Goal: Task Accomplishment & Management: Use online tool/utility

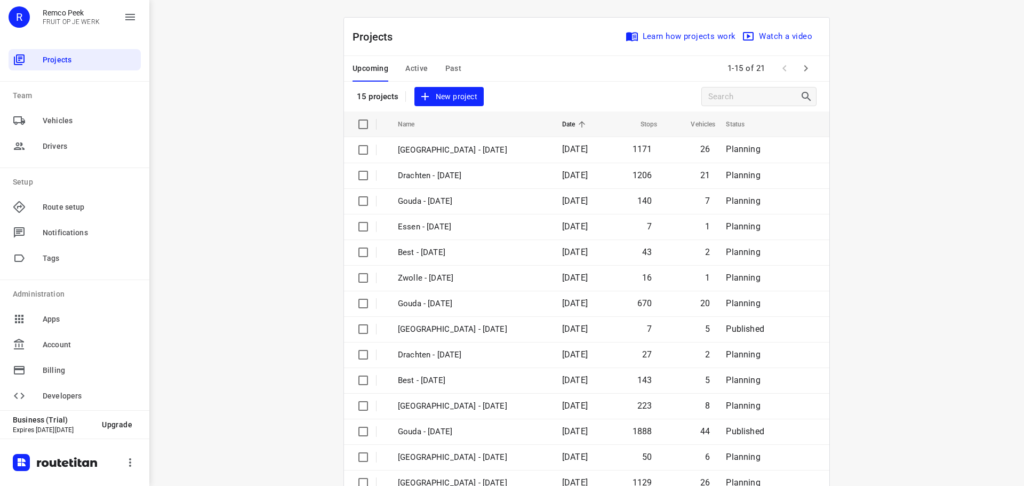
click at [908, 188] on div "i © 2025 Routetitan , © Stadia Maps , © OpenMapTiles © OpenStreetMap contributo…" at bounding box center [586, 243] width 874 height 486
click at [423, 65] on span "Active" at bounding box center [416, 68] width 22 height 13
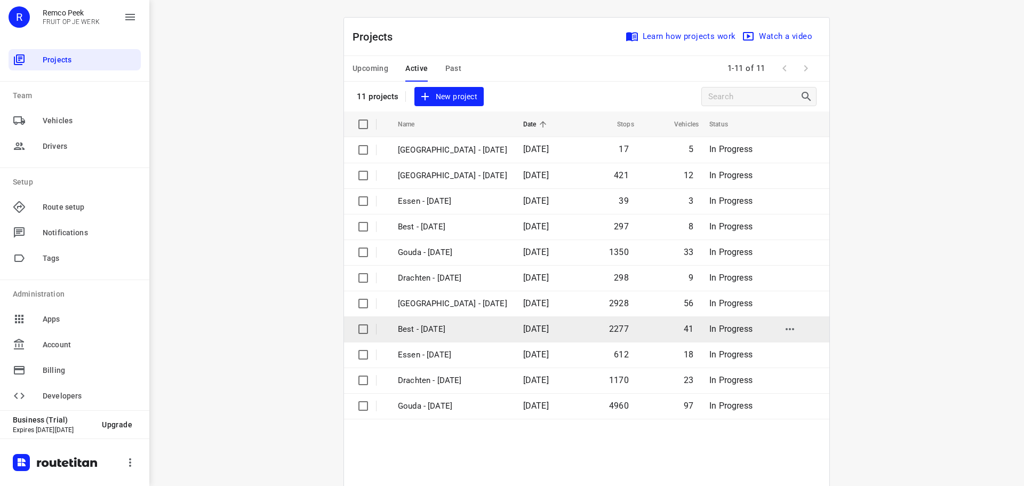
click at [426, 330] on p "Best - Monday" at bounding box center [452, 329] width 109 height 12
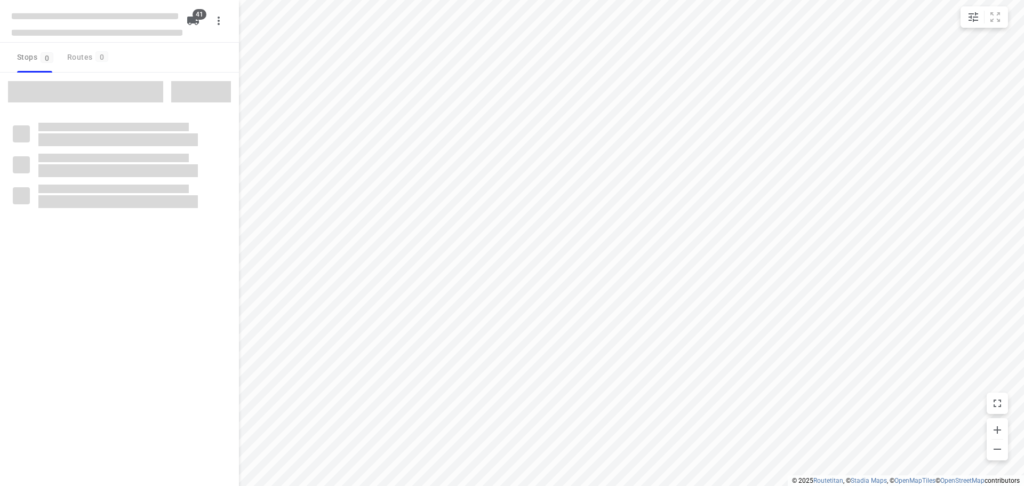
checkbox input "true"
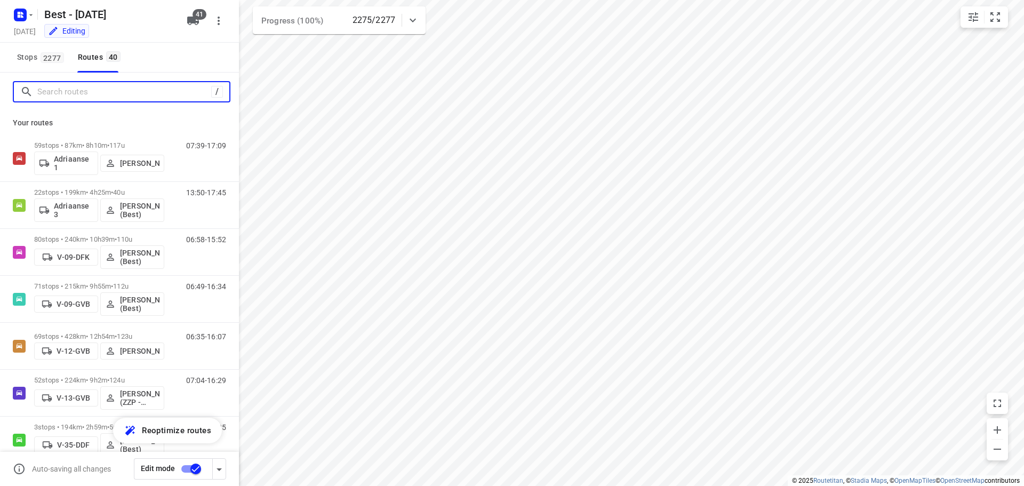
click at [139, 93] on input "Search routes" at bounding box center [124, 92] width 174 height 17
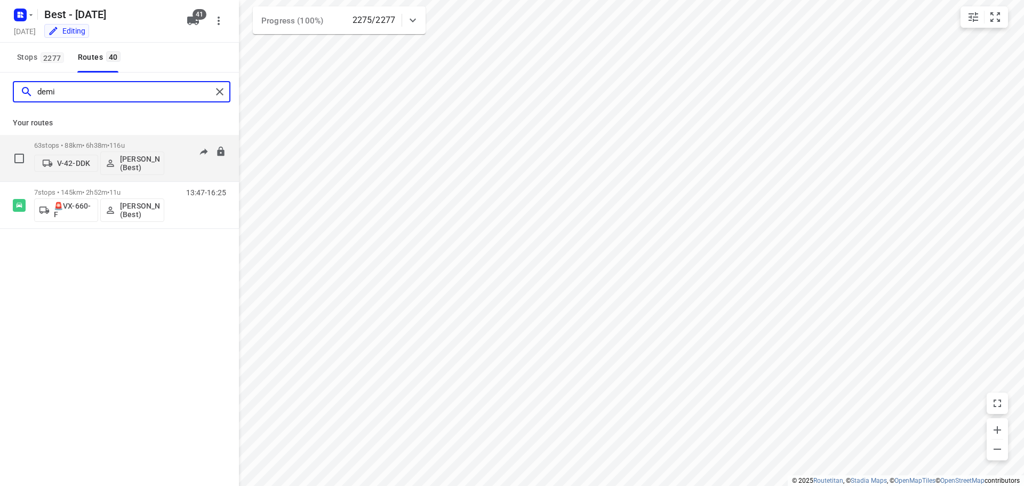
type input "demi"
click at [61, 140] on div "63 stops • 88km • 6h38m • 116u V-42-DDK Demi Walraven (Best)" at bounding box center [99, 158] width 130 height 44
